Goal: Task Accomplishment & Management: Manage account settings

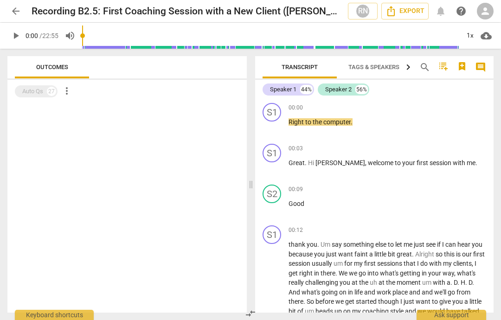
click at [20, 11] on span "arrow_back" at bounding box center [15, 11] width 11 height 11
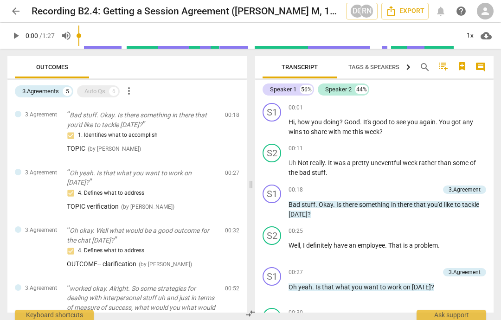
click at [16, 7] on span "arrow_back" at bounding box center [15, 11] width 11 height 11
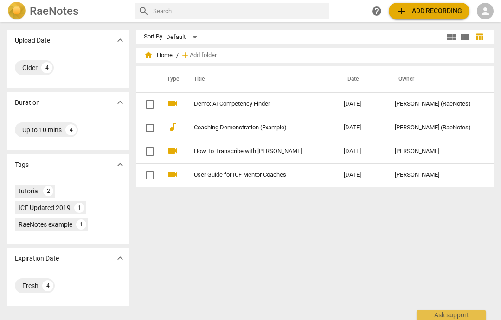
click at [489, 11] on span "person" at bounding box center [485, 11] width 11 height 11
click at [480, 23] on li "Login" at bounding box center [477, 22] width 33 height 22
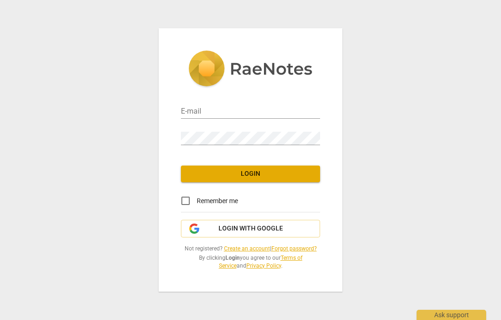
click at [246, 106] on input "email" at bounding box center [250, 111] width 139 height 13
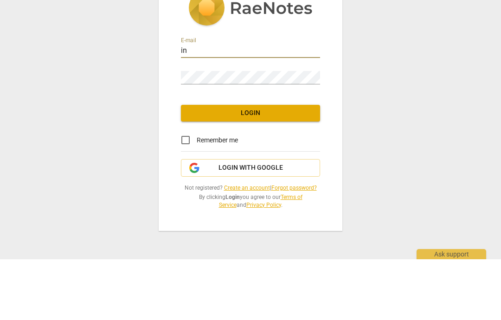
type input "info@sozio-am-park.de"
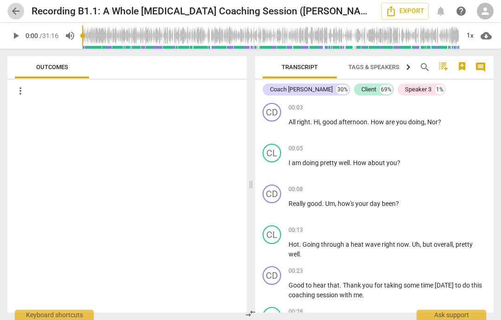
click at [15, 9] on span "arrow_back" at bounding box center [15, 11] width 11 height 11
click at [17, 13] on span "arrow_back" at bounding box center [15, 11] width 11 height 11
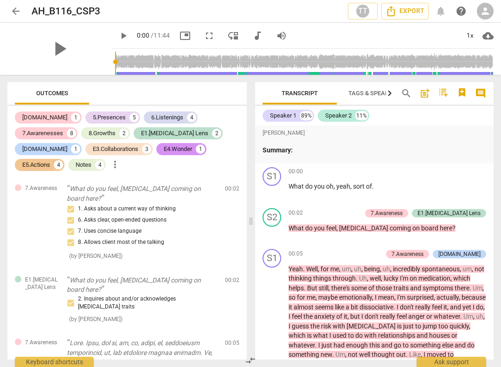
click at [483, 11] on span "person" at bounding box center [485, 11] width 11 height 11
click at [413, 38] on div at bounding box center [250, 183] width 501 height 367
